Goal: Task Accomplishment & Management: Complete application form

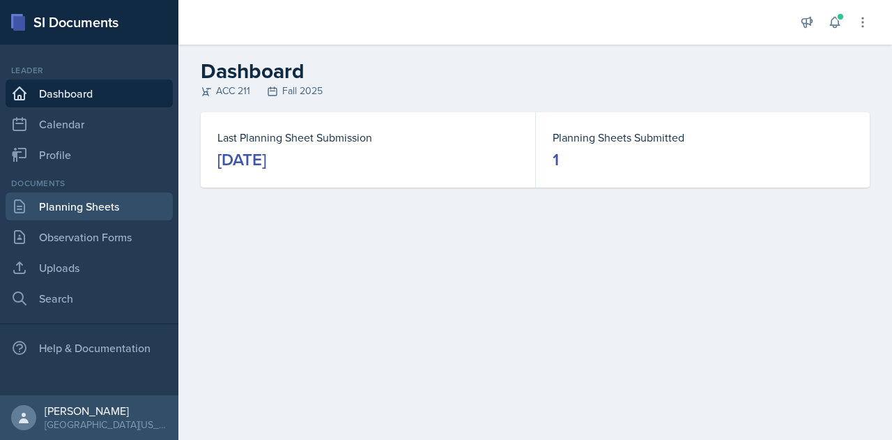
click at [109, 208] on link "Planning Sheets" at bounding box center [89, 206] width 167 height 28
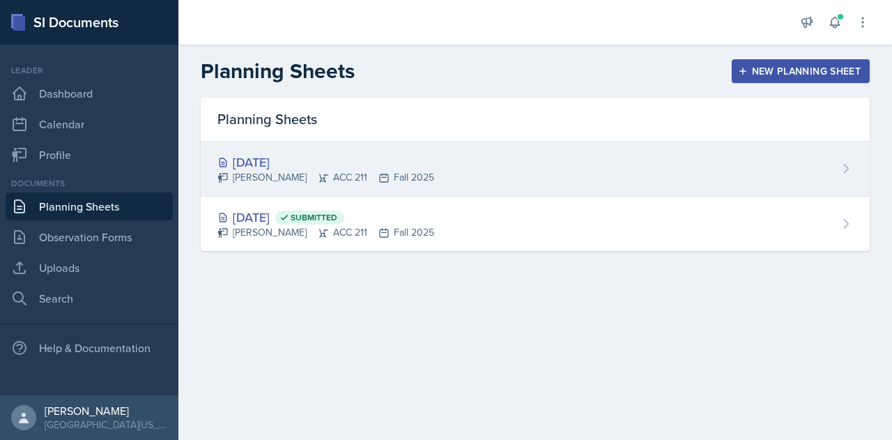
click at [273, 164] on div "[DATE]" at bounding box center [325, 162] width 217 height 19
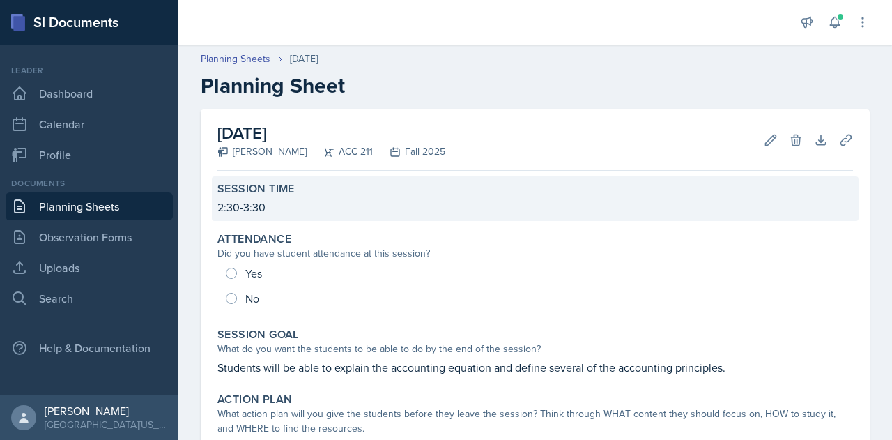
scroll to position [26, 0]
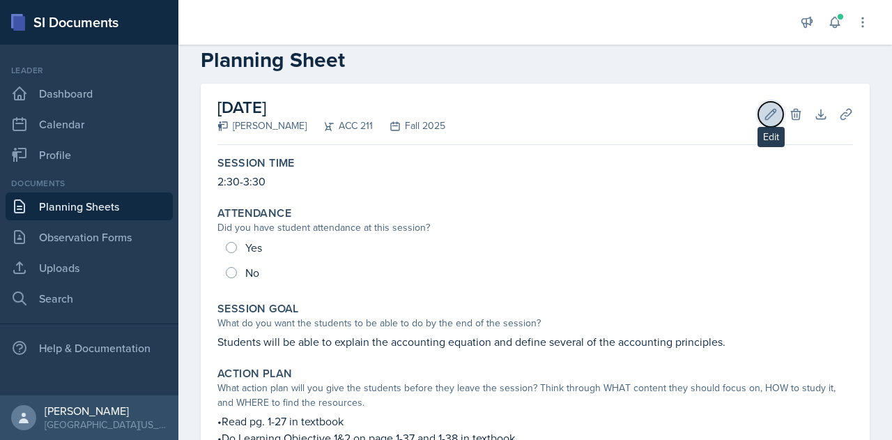
click at [764, 108] on icon at bounding box center [771, 114] width 14 height 14
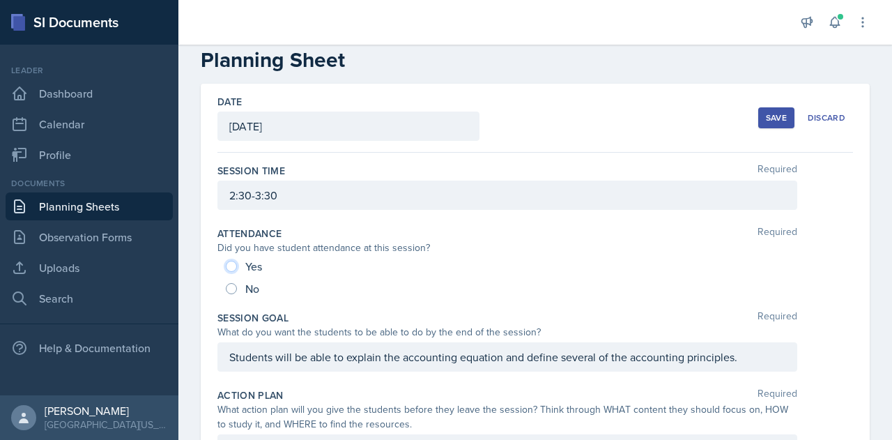
click at [232, 269] on input "Yes" at bounding box center [231, 266] width 11 height 11
radio input "true"
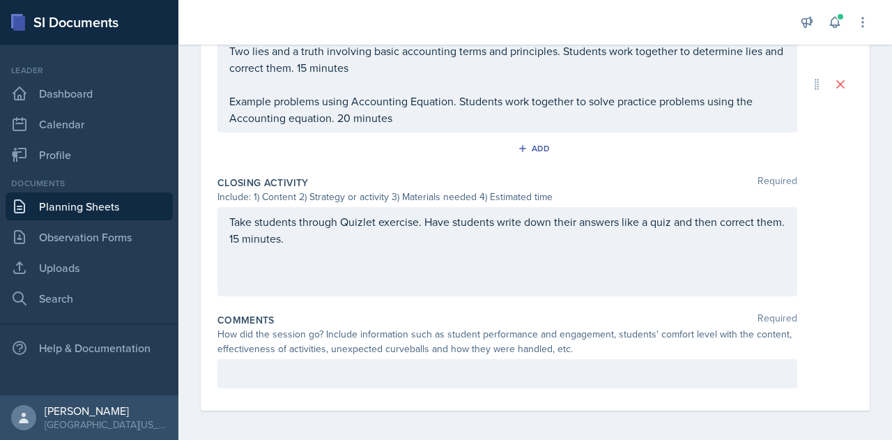
scroll to position [713, 0]
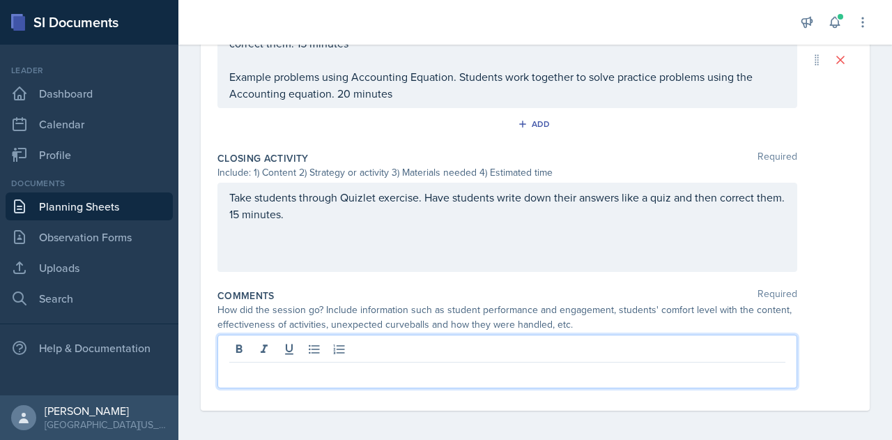
click at [388, 369] on p at bounding box center [507, 373] width 556 height 17
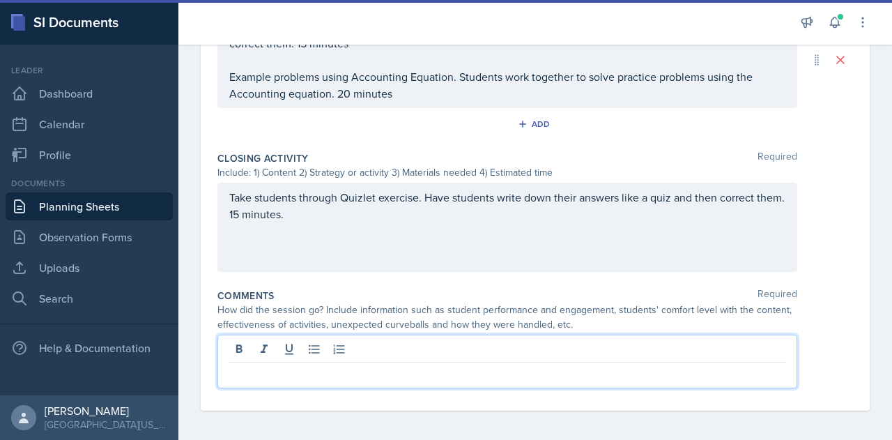
click at [410, 369] on p at bounding box center [507, 373] width 556 height 17
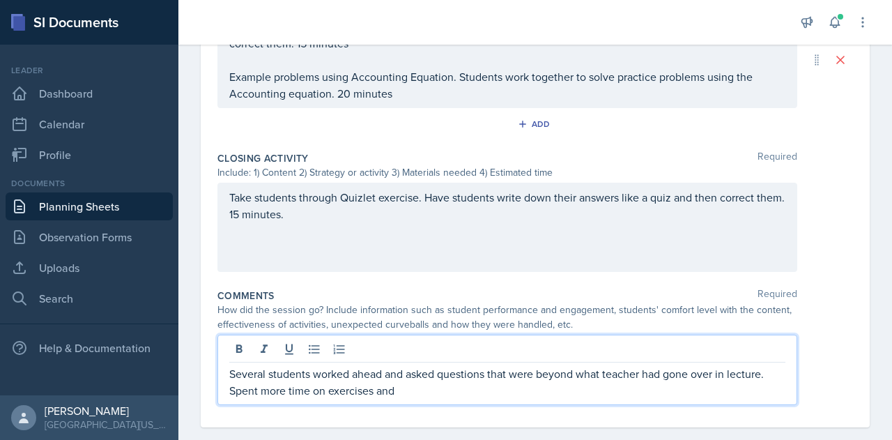
click at [426, 394] on p "Several students worked ahead and asked questions that were beyond what teacher…" at bounding box center [507, 381] width 556 height 33
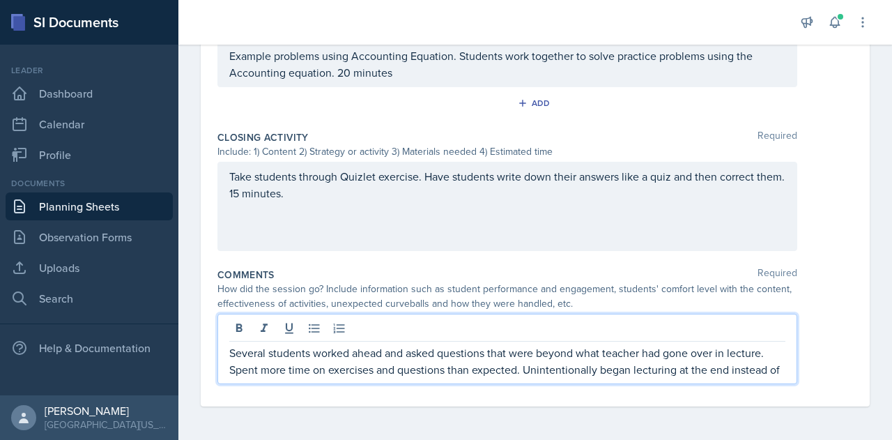
scroll to position [741, 0]
click at [528, 377] on p "Several students worked ahead and asked questions that were beyond what teacher…" at bounding box center [507, 360] width 556 height 33
click at [686, 361] on p "Several students worked ahead and asked questions that were beyond what teacher…" at bounding box center [507, 360] width 556 height 33
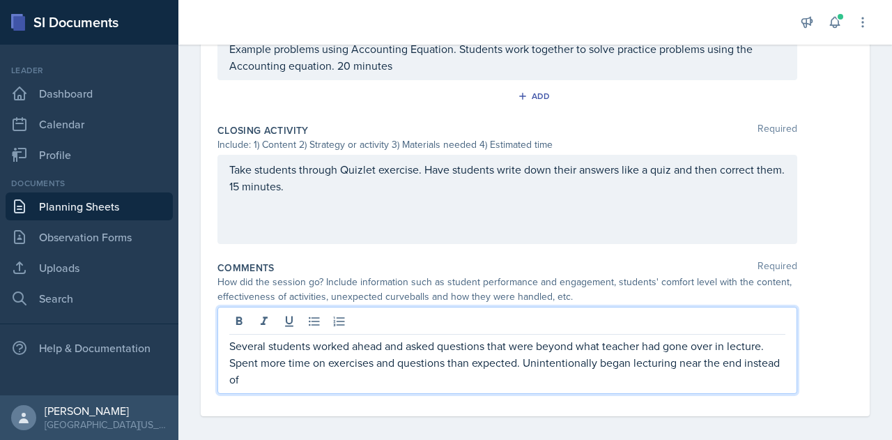
click at [680, 373] on p "Several students worked ahead and asked questions that were beyond what teacher…" at bounding box center [507, 362] width 556 height 50
drag, startPoint x: 479, startPoint y: 378, endPoint x: 464, endPoint y: 371, distance: 17.1
click at [464, 371] on p "Several students worked ahead and asked questions that were beyond what teacher…" at bounding box center [507, 362] width 556 height 50
click at [470, 376] on p "Several students worked ahead and asked questions that were beyond what teacher…" at bounding box center [507, 362] width 556 height 50
click at [545, 380] on p "Several students worked ahead and asked questions that were beyond what teacher…" at bounding box center [507, 362] width 556 height 50
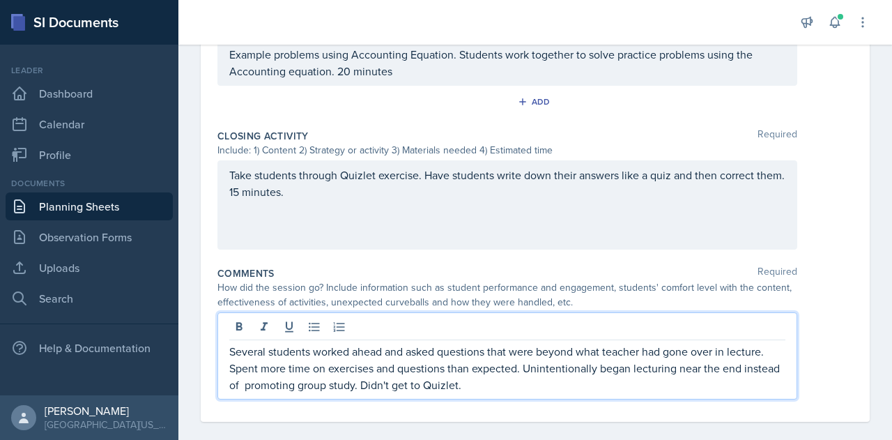
scroll to position [738, 0]
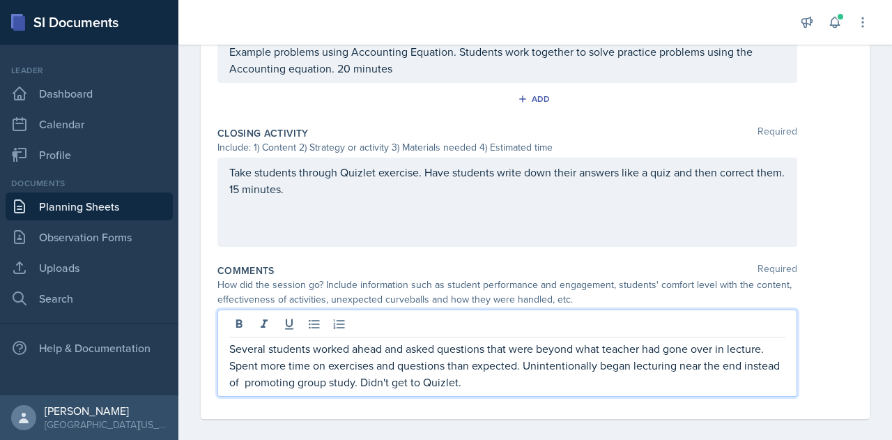
click at [555, 378] on p "Several students worked ahead and asked questions that were beyond what teacher…" at bounding box center [507, 365] width 556 height 50
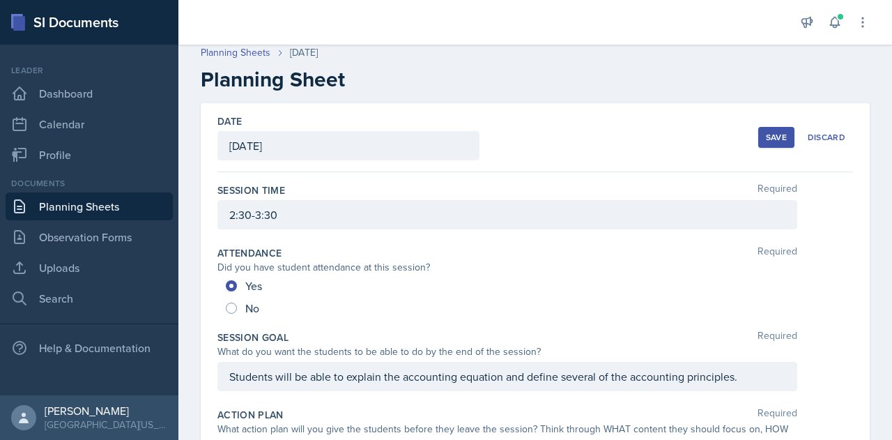
scroll to position [0, 0]
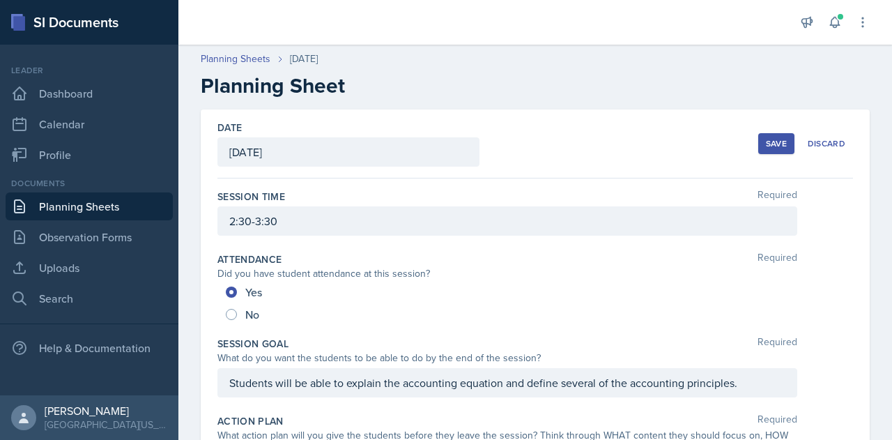
click at [770, 138] on div "Save" at bounding box center [776, 143] width 21 height 11
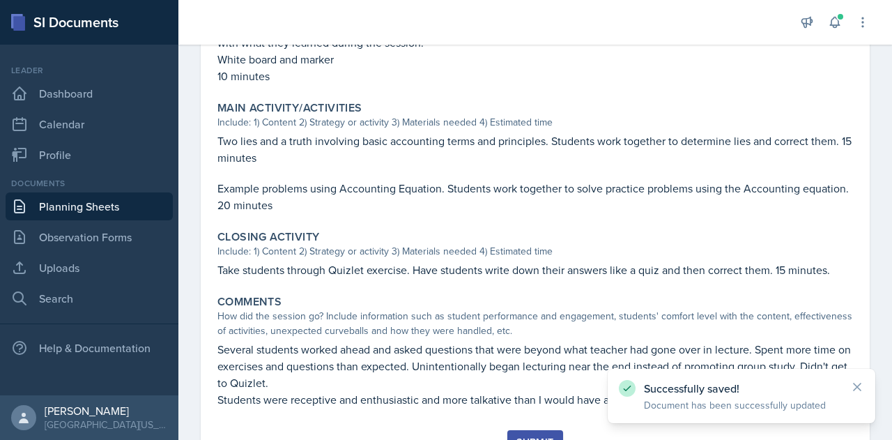
scroll to position [599, 0]
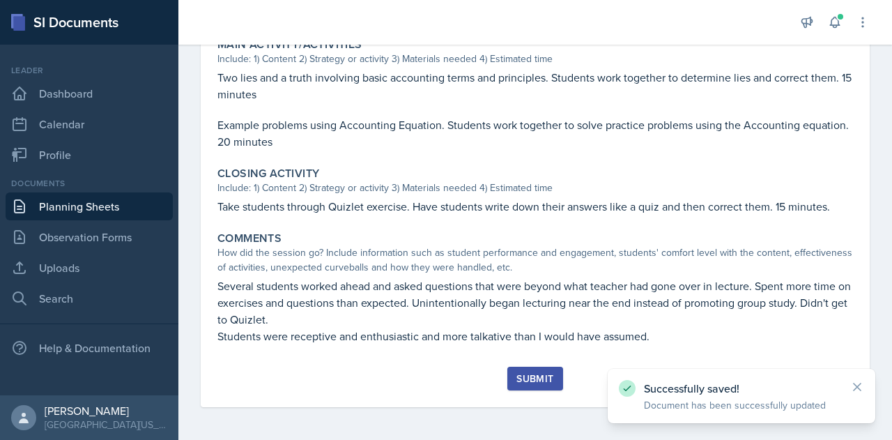
click at [529, 374] on div "Submit" at bounding box center [534, 378] width 37 height 11
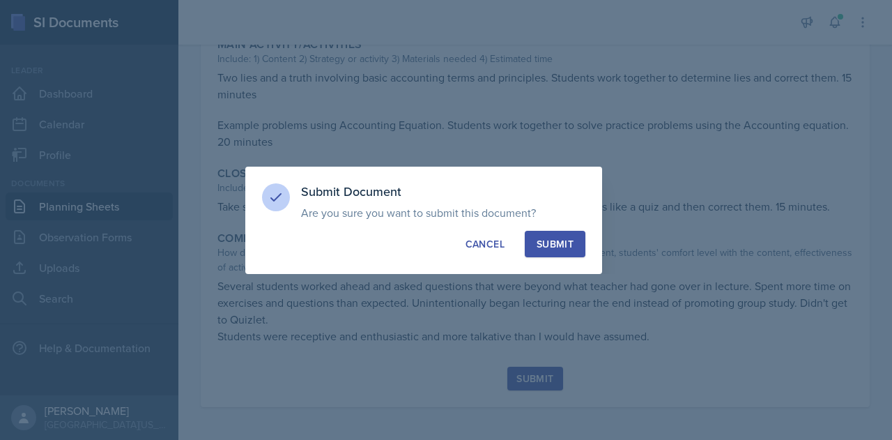
click at [567, 246] on div "Submit" at bounding box center [555, 244] width 37 height 14
radio input "true"
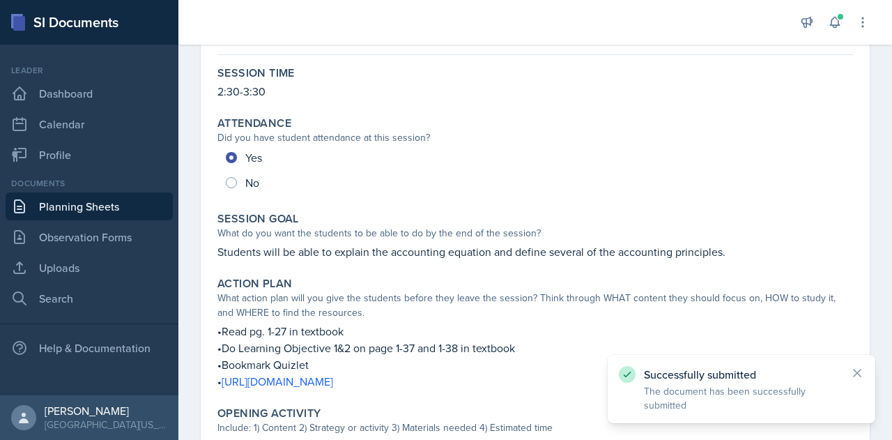
scroll to position [0, 0]
